Goal: Check status: Check status

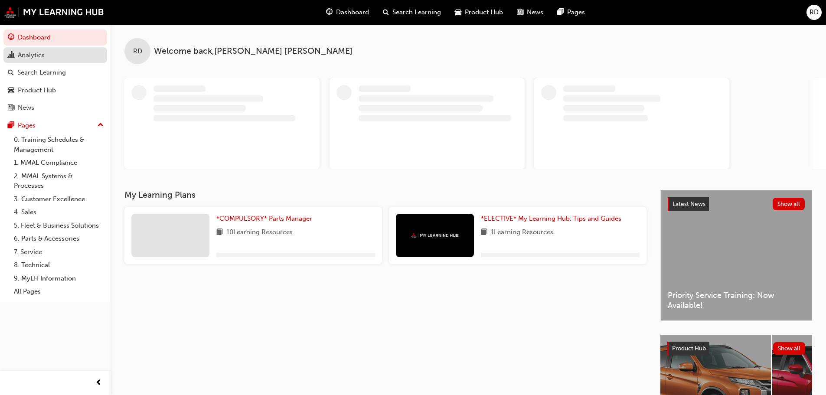
click at [43, 55] on div "Analytics" at bounding box center [31, 55] width 27 height 10
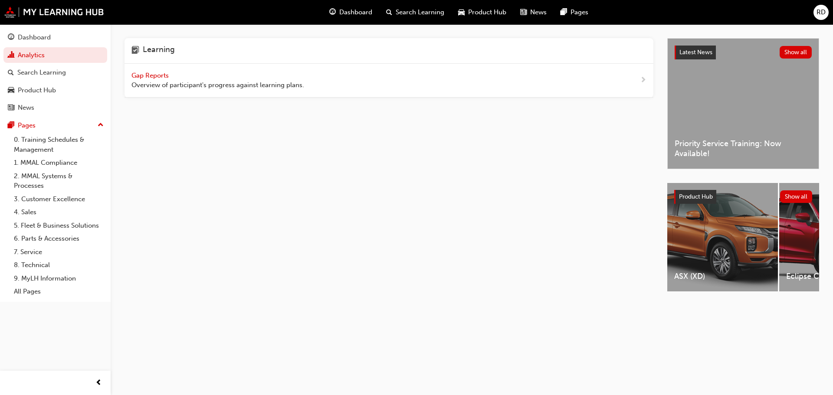
click at [644, 78] on span "next-icon" at bounding box center [643, 80] width 7 height 11
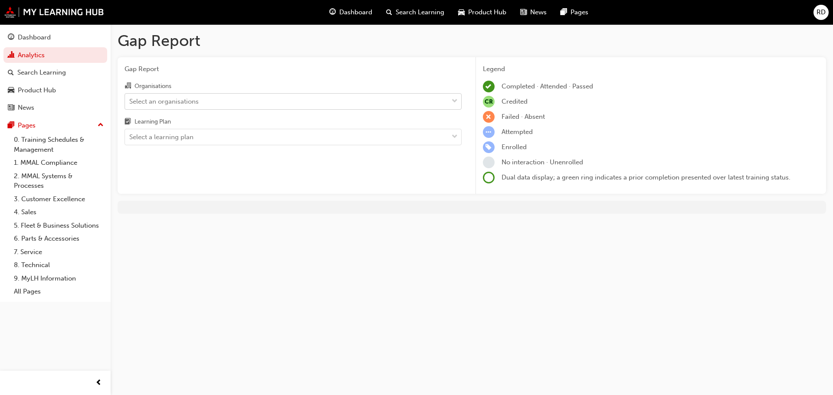
click at [455, 101] on span "down-icon" at bounding box center [454, 101] width 6 height 11
click at [130, 101] on input "Organisations Select an organisations" at bounding box center [129, 100] width 1 height 7
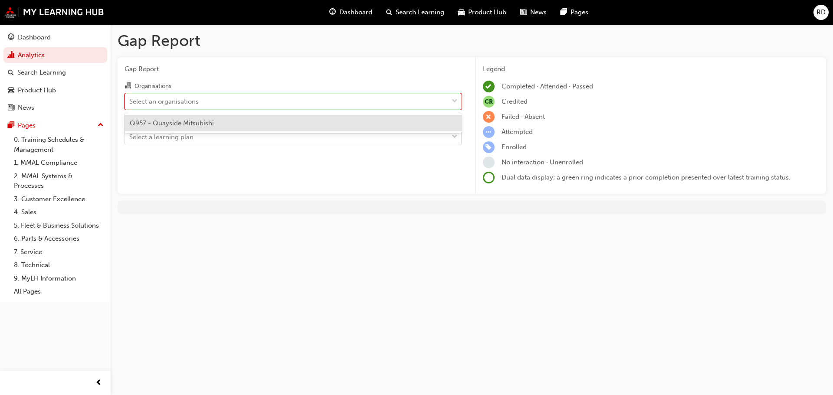
click at [197, 125] on span "Q957 - Quayside Mitsubishi" at bounding box center [172, 123] width 84 height 8
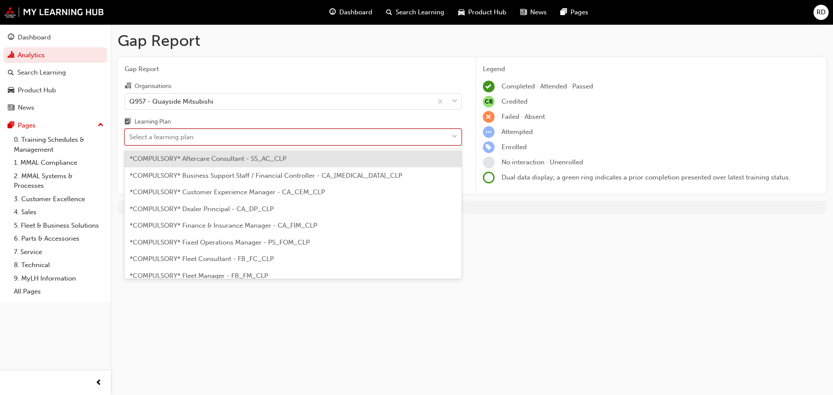
click at [453, 136] on span "down-icon" at bounding box center [454, 136] width 6 height 11
click at [130, 136] on input "Learning Plan option *COMPULSORY* Aftercare Consultant - SS_AC_CLP focused, 1 o…" at bounding box center [129, 136] width 1 height 7
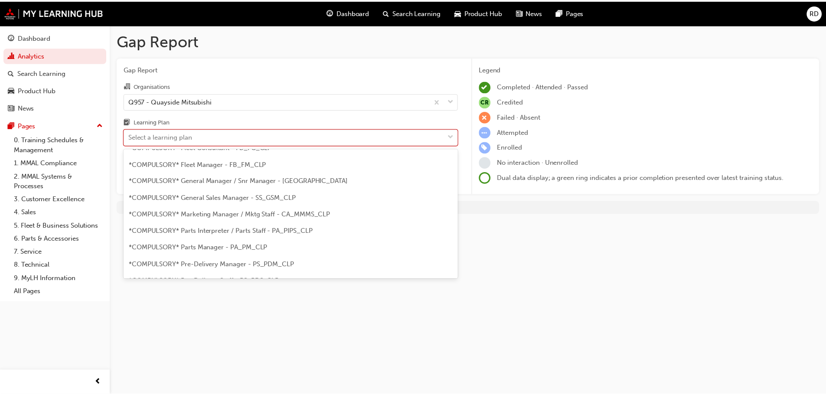
scroll to position [114, 0]
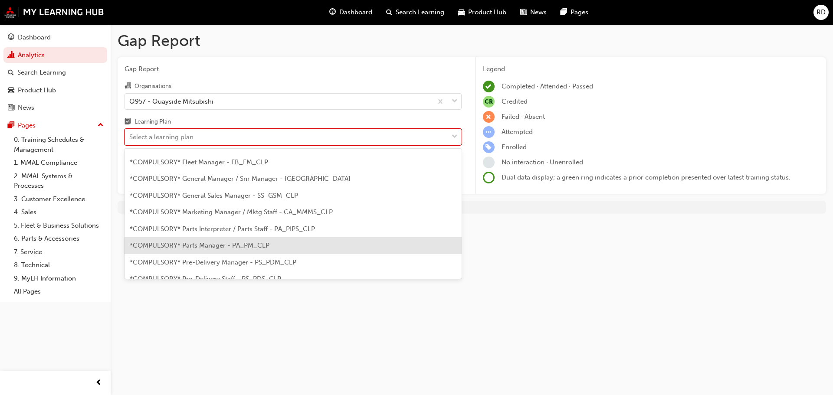
click at [214, 245] on span "*COMPULSORY* Parts Manager - PA_PM_CLP" at bounding box center [200, 246] width 140 height 8
